Goal: Task Accomplishment & Management: Use online tool/utility

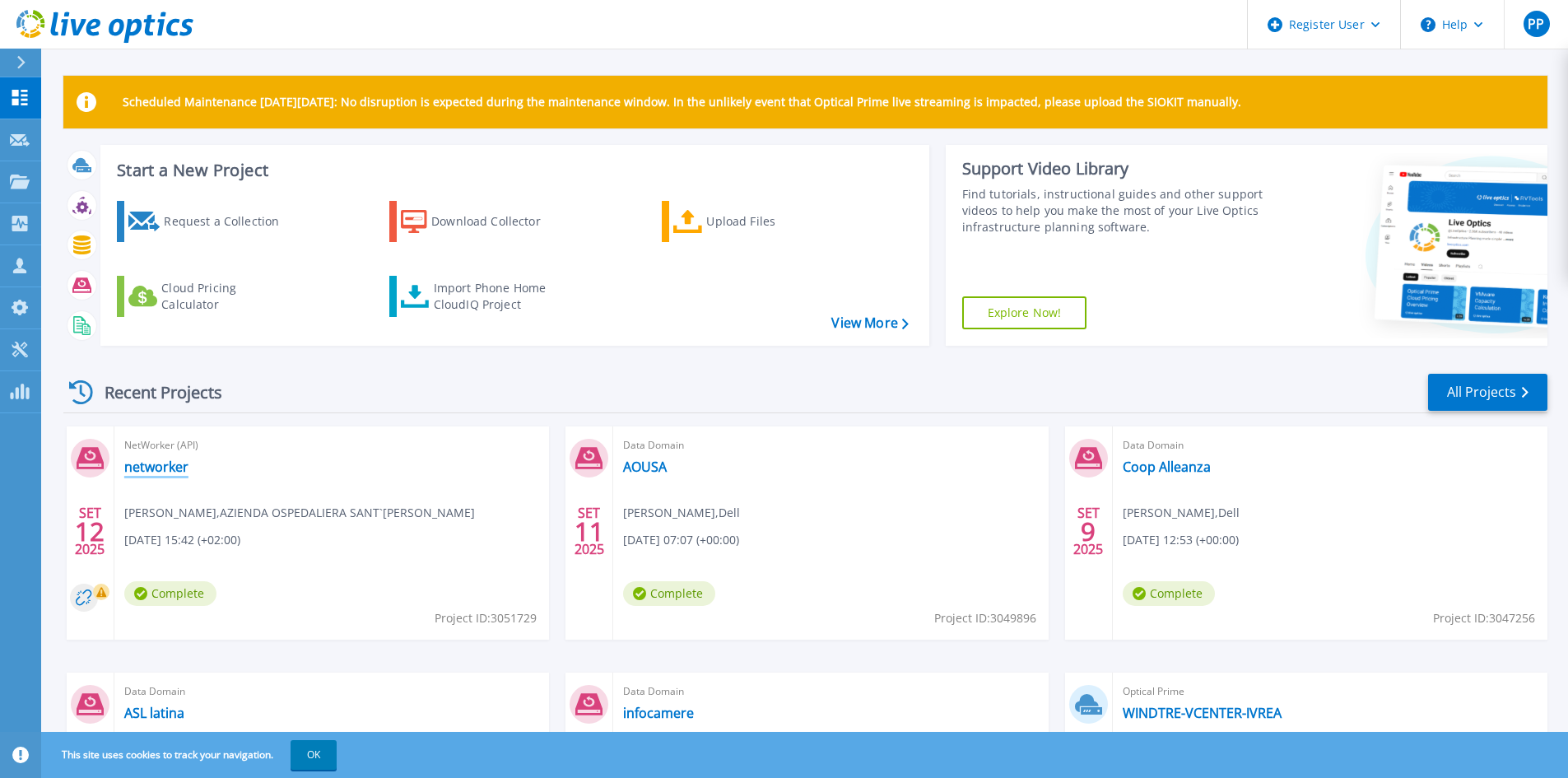
click at [177, 470] on link "networker" at bounding box center [156, 466] width 64 height 17
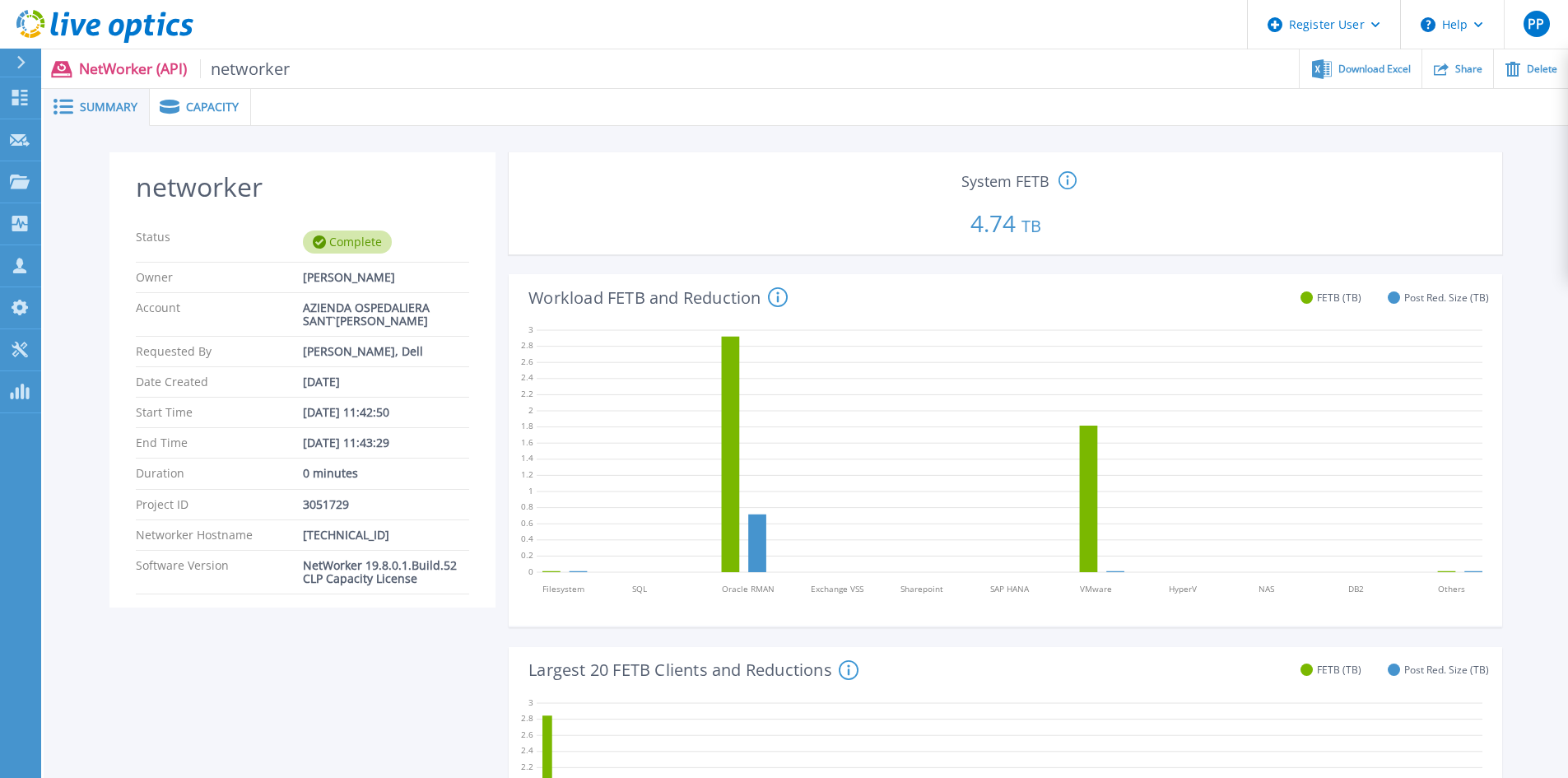
click at [1066, 182] on icon at bounding box center [1067, 181] width 19 height 19
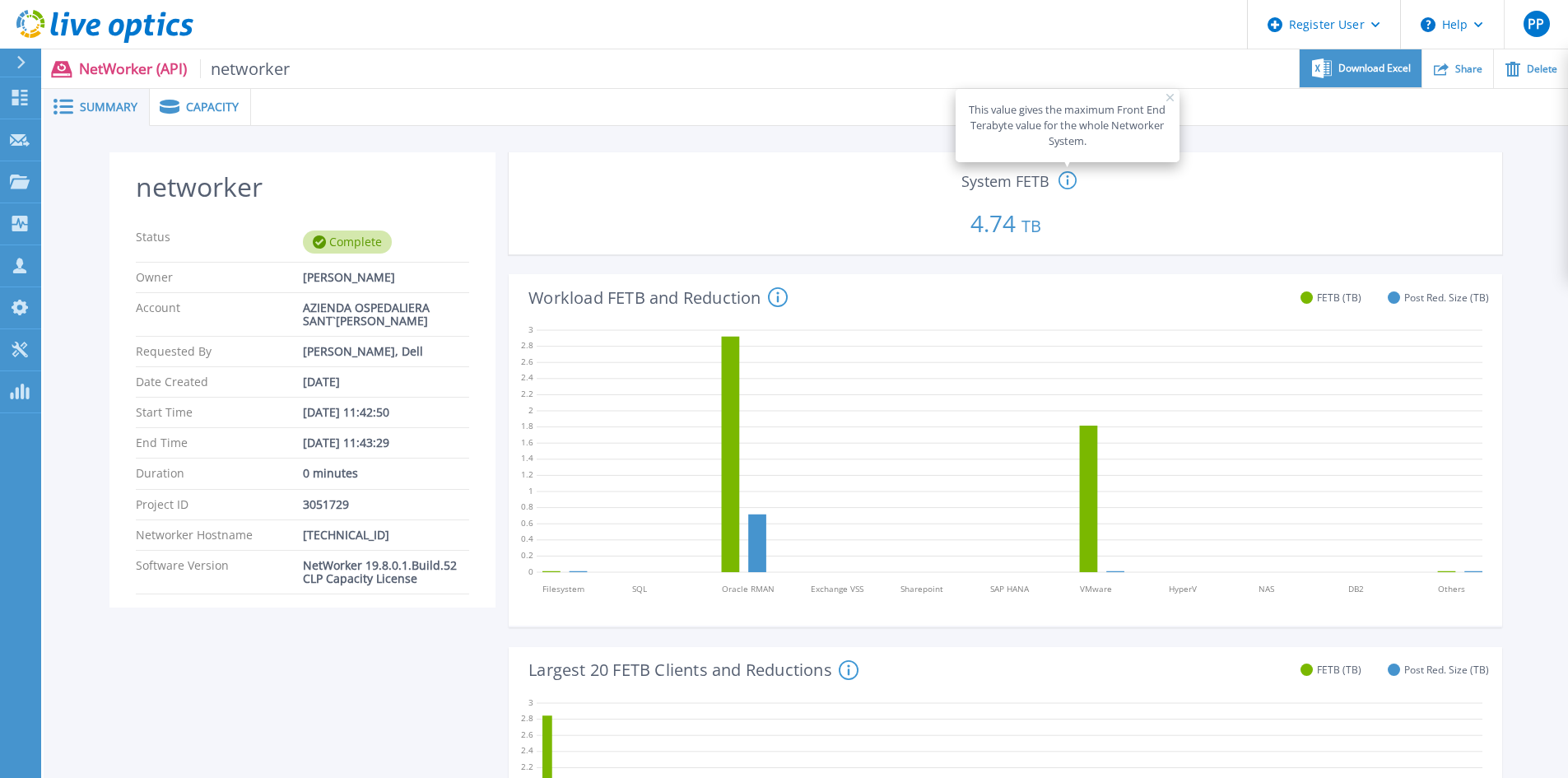
click at [1397, 66] on span "Download Excel" at bounding box center [1375, 68] width 72 height 10
